Goal: Complete application form

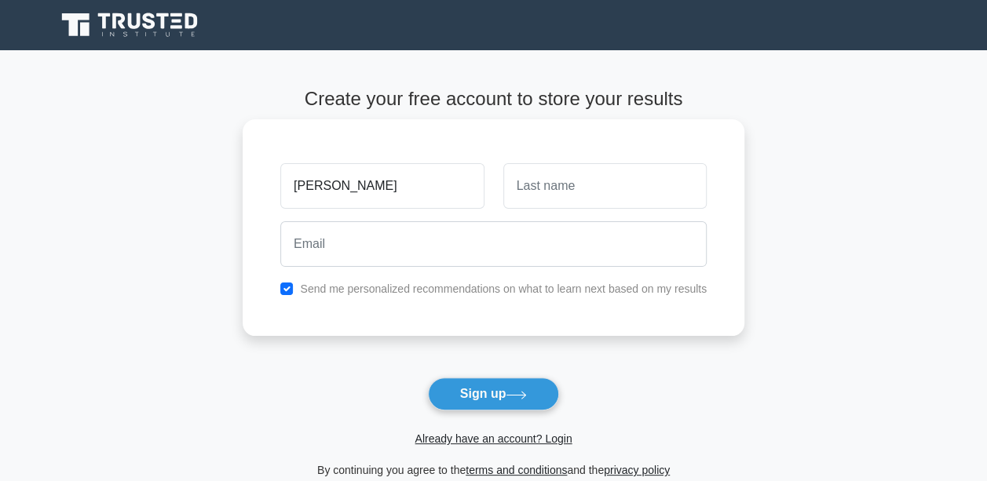
type input "Т"
type input "[PERSON_NAME]"
click at [517, 173] on input "text" at bounding box center [604, 186] width 203 height 46
type input "Talevska"
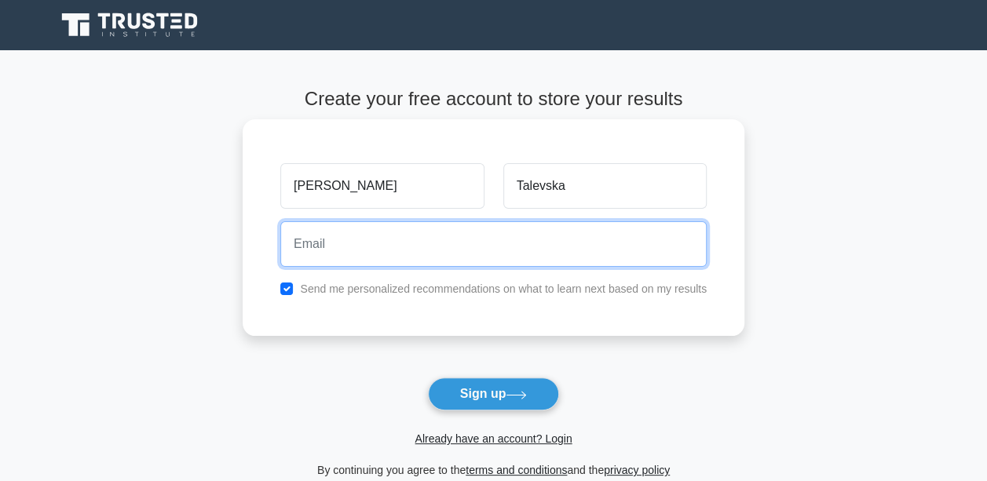
click at [320, 245] on input "email" at bounding box center [493, 244] width 426 height 46
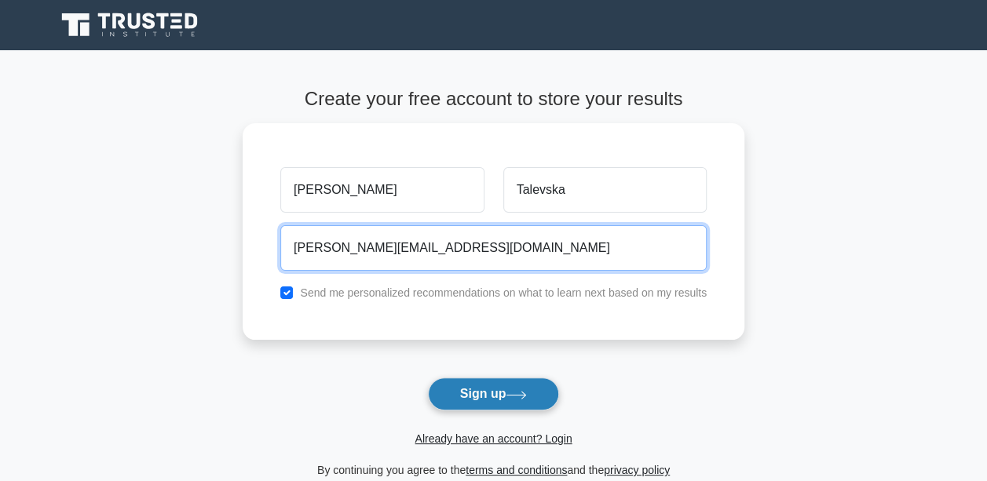
type input "t.talevska@gmail.com"
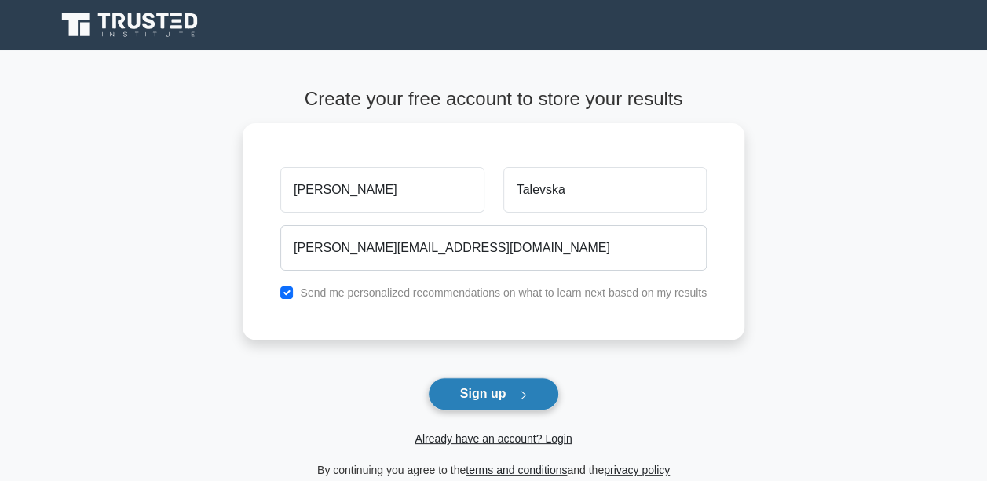
click at [512, 393] on icon at bounding box center [516, 395] width 21 height 9
